Goal: Information Seeking & Learning: Learn about a topic

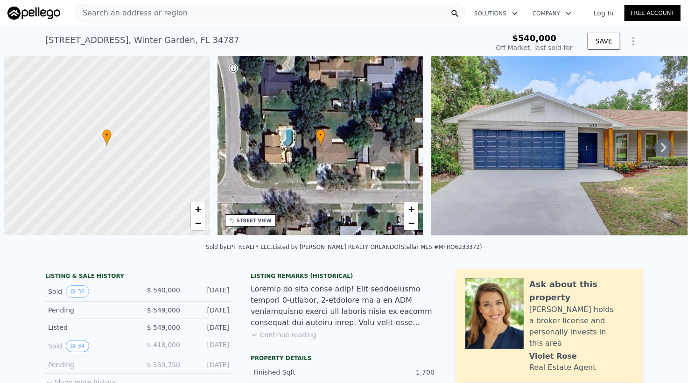
scroll to position [0, 4]
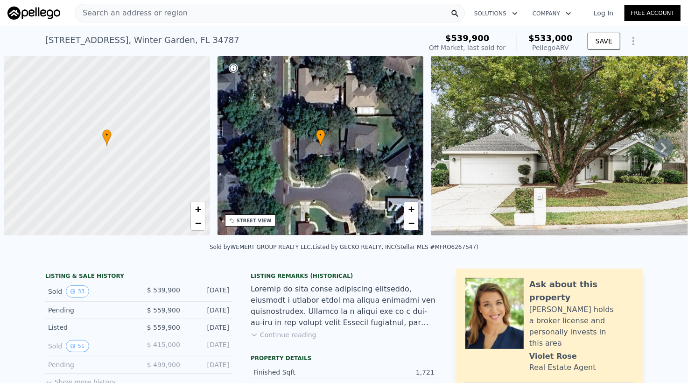
scroll to position [0, 4]
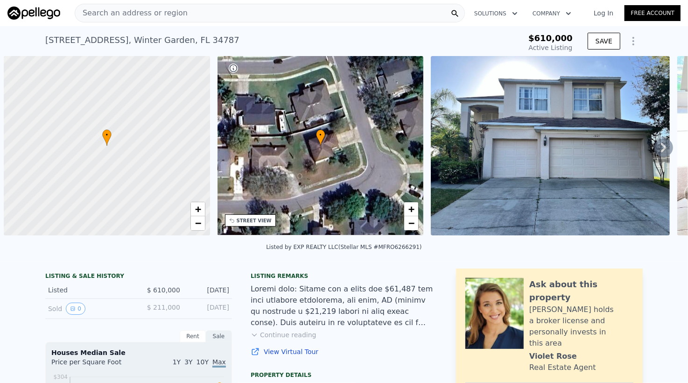
scroll to position [0, 4]
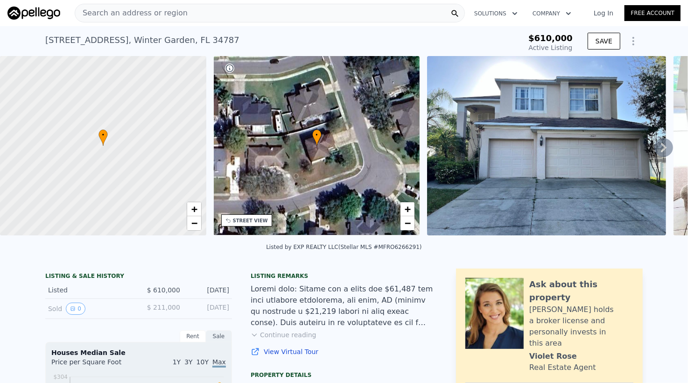
type input "$ 622,000"
type input "-$ 61,432"
click at [156, 12] on span "Search an address or region" at bounding box center [131, 12] width 113 height 11
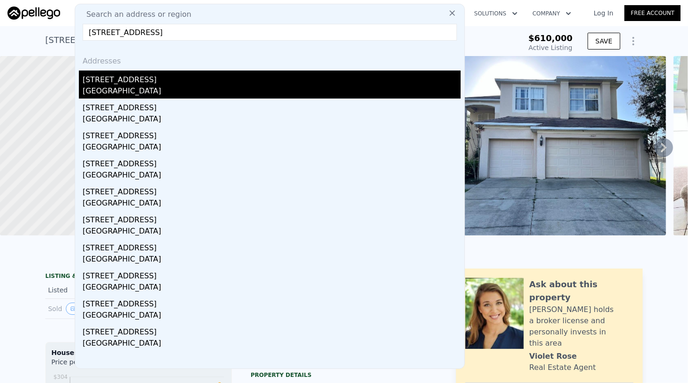
type input "[STREET_ADDRESS]"
click at [175, 84] on div "[STREET_ADDRESS]" at bounding box center [272, 77] width 378 height 15
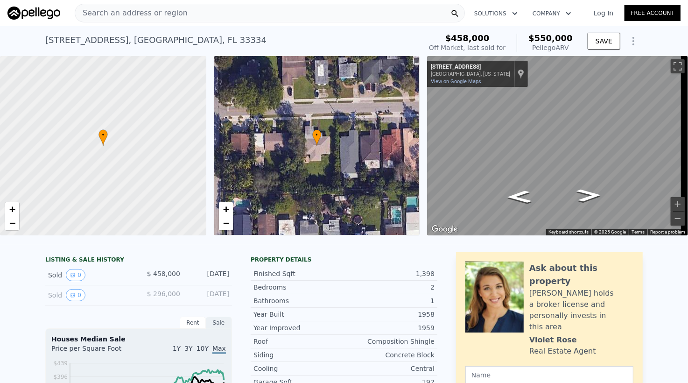
scroll to position [58, 0]
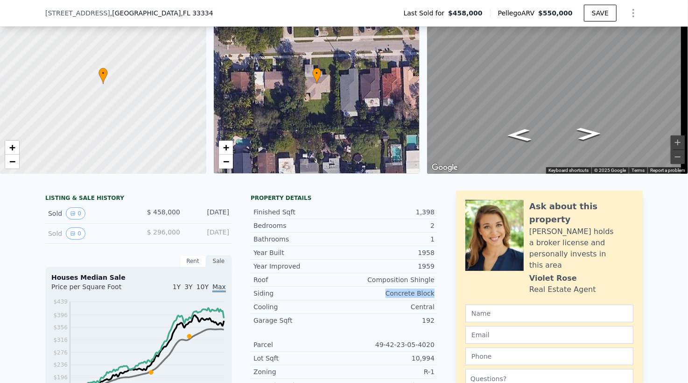
drag, startPoint x: 385, startPoint y: 298, endPoint x: 434, endPoint y: 301, distance: 48.6
click at [428, 303] on div at bounding box center [428, 303] width 0 height 0
click at [276, 311] on div "Cooling" at bounding box center [298, 306] width 91 height 9
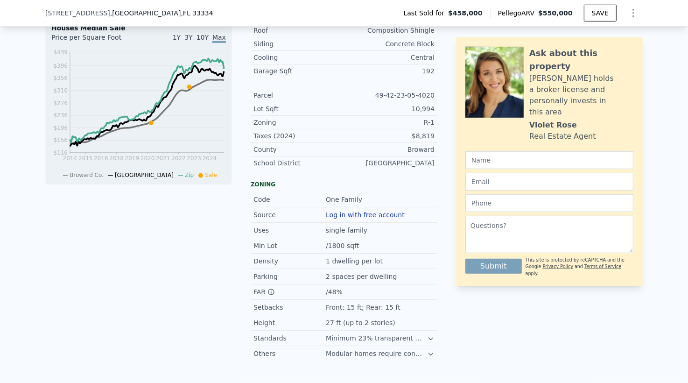
scroll to position [370, 0]
